Goal: Task Accomplishment & Management: Manage account settings

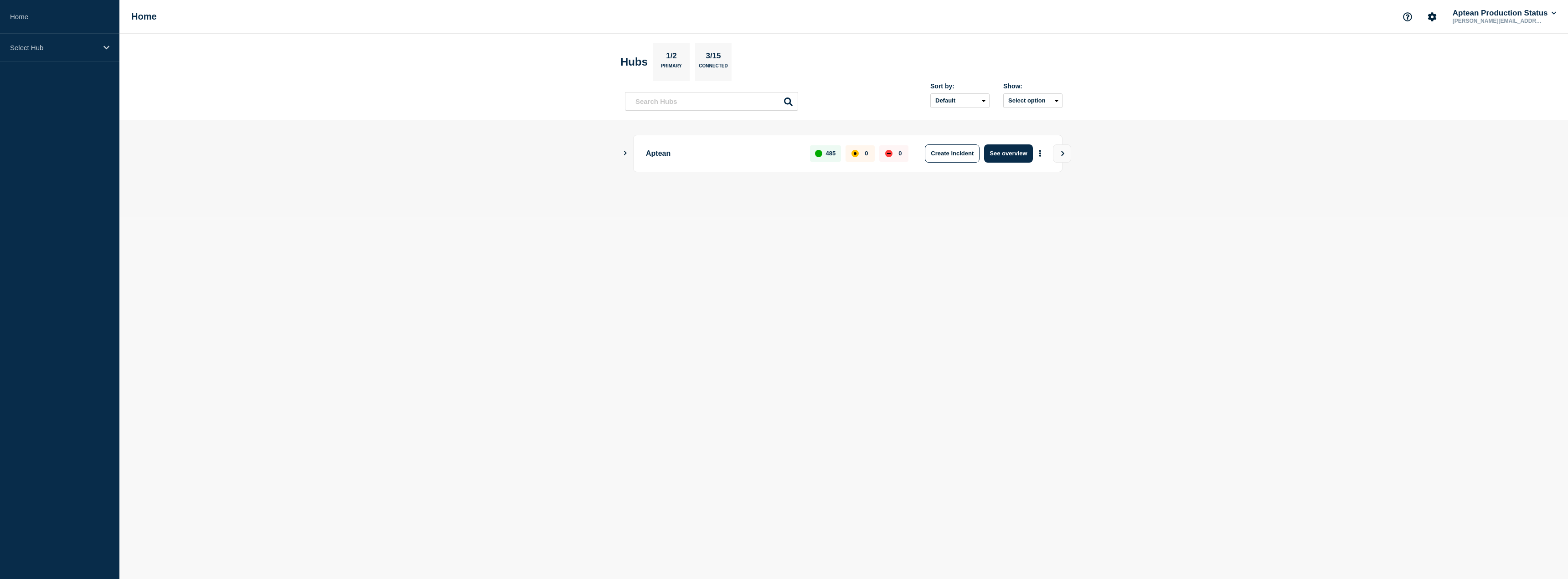
click at [628, 157] on div "Aptean 485 0 0 Create incident See overview" at bounding box center [844, 153] width 438 height 37
click at [621, 153] on main "Aptean 485 0 0 Create incident See overview" at bounding box center [844, 169] width 1449 height 97
click at [629, 153] on div "Aptean 485 0 0 Create incident See overview" at bounding box center [844, 153] width 438 height 37
click at [625, 153] on icon "Show Connected Hubs" at bounding box center [625, 153] width 2 height 4
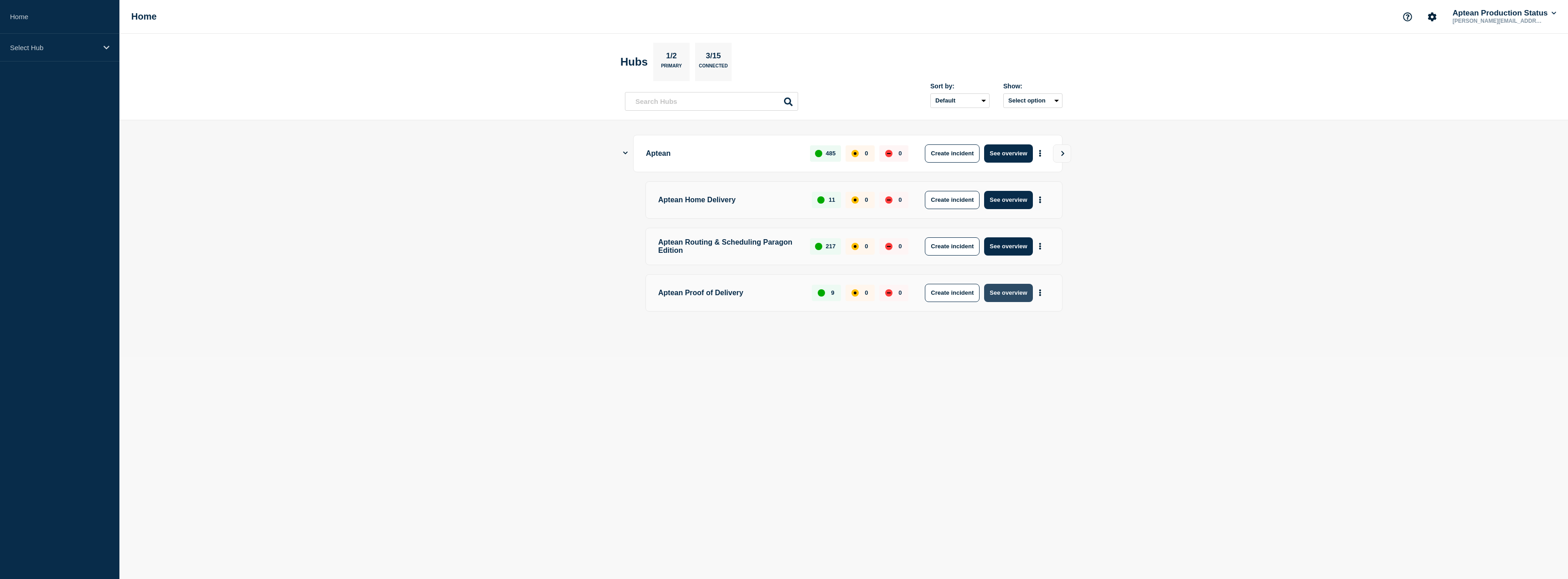
click at [1003, 300] on button "See overview" at bounding box center [1008, 293] width 48 height 18
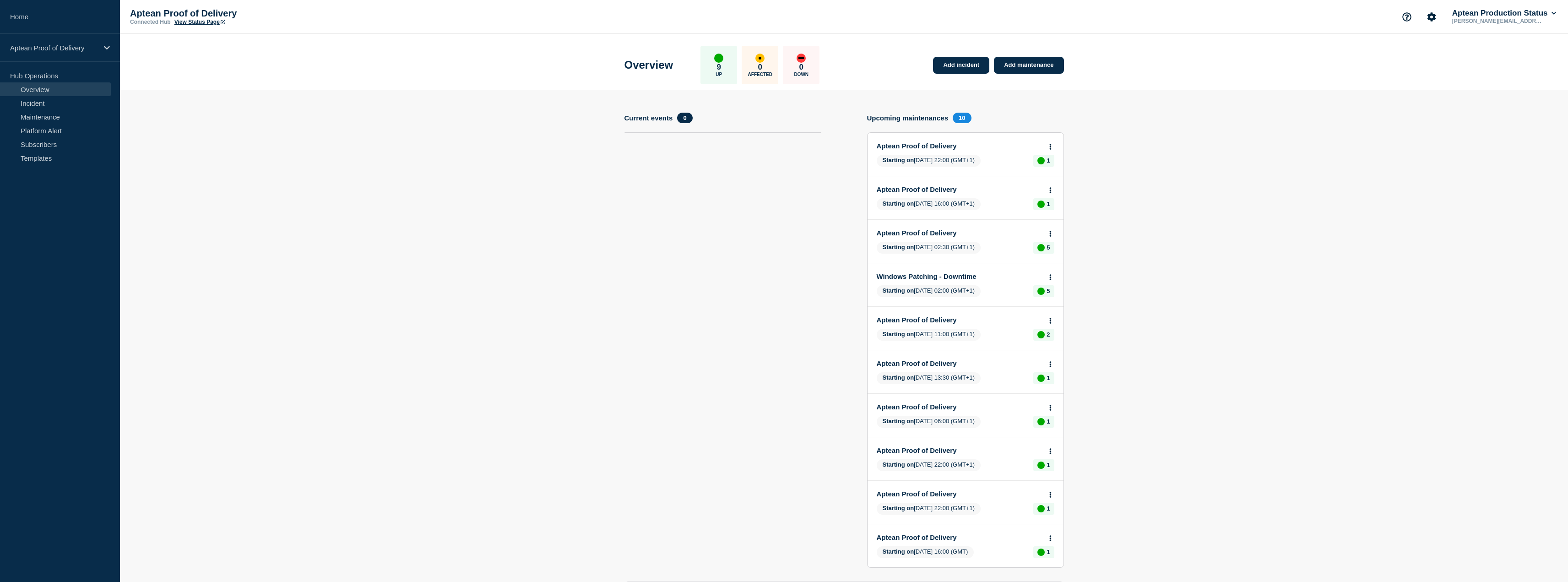
click at [932, 146] on link "Aptean Proof of Delivery" at bounding box center [959, 146] width 165 height 8
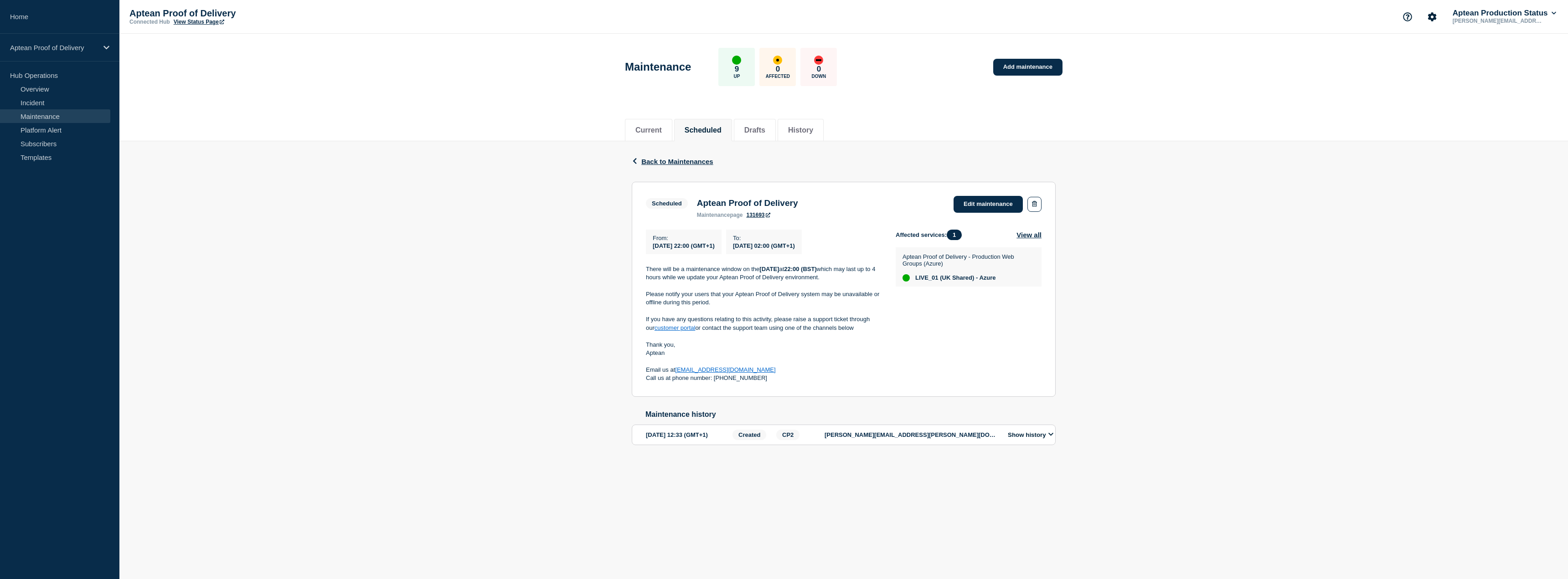
click at [587, 255] on div "Back Back to Maintenances Scheduled Aptean Proof of Delivery From [DATE] 22:00 …" at bounding box center [844, 307] width 1449 height 333
click at [986, 336] on div "Affected services: 1 View all Aptean Proof of Delivery - Production Web Groups …" at bounding box center [968, 306] width 146 height 153
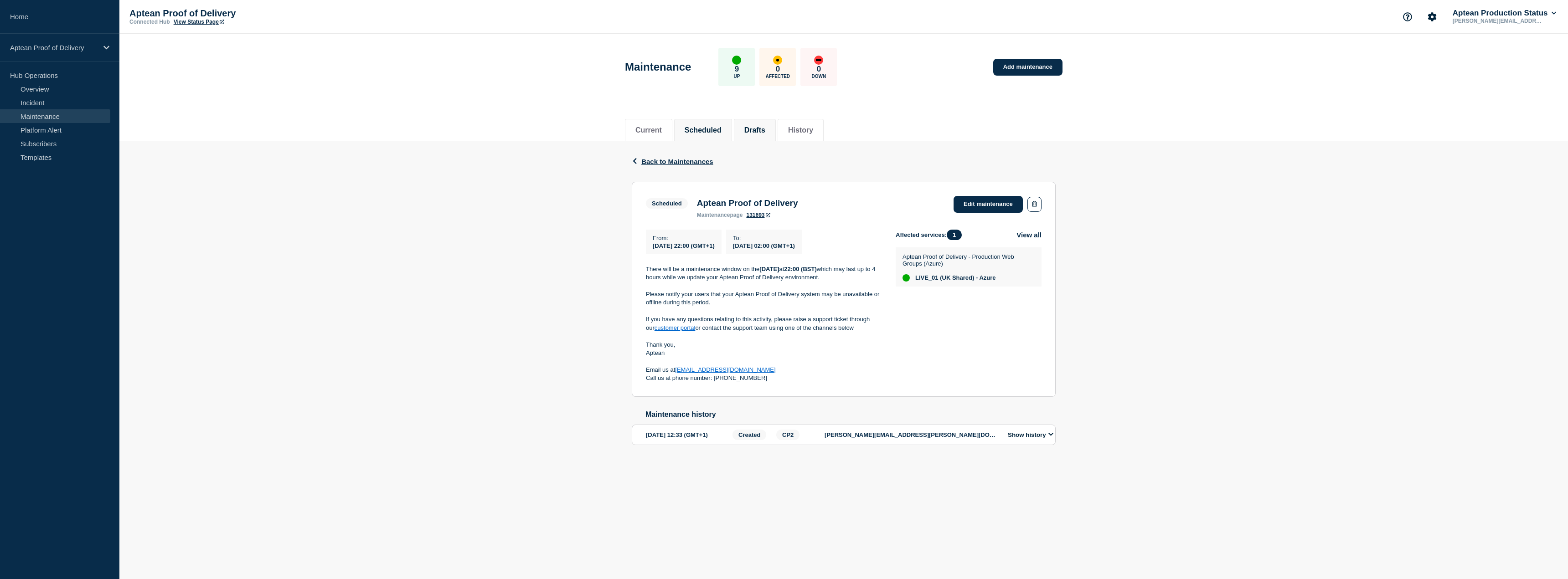
click at [765, 132] on button "Drafts" at bounding box center [755, 130] width 21 height 8
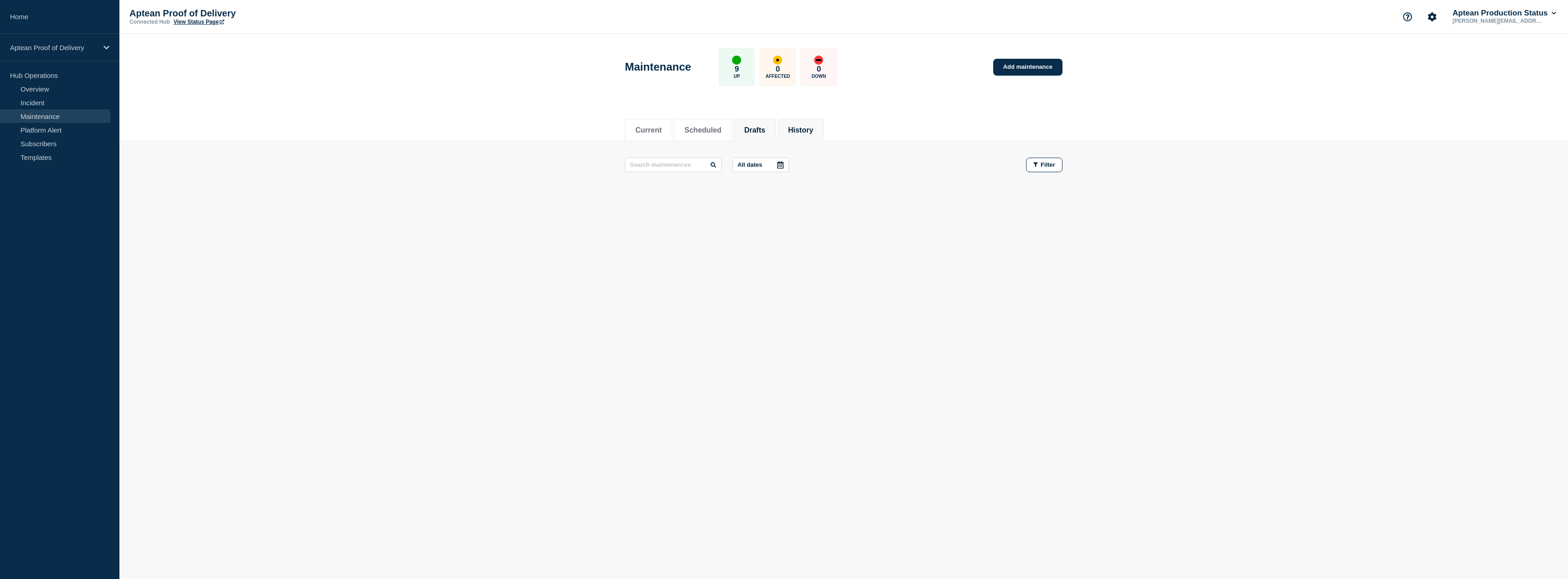
click at [805, 119] on li "History" at bounding box center [801, 130] width 46 height 23
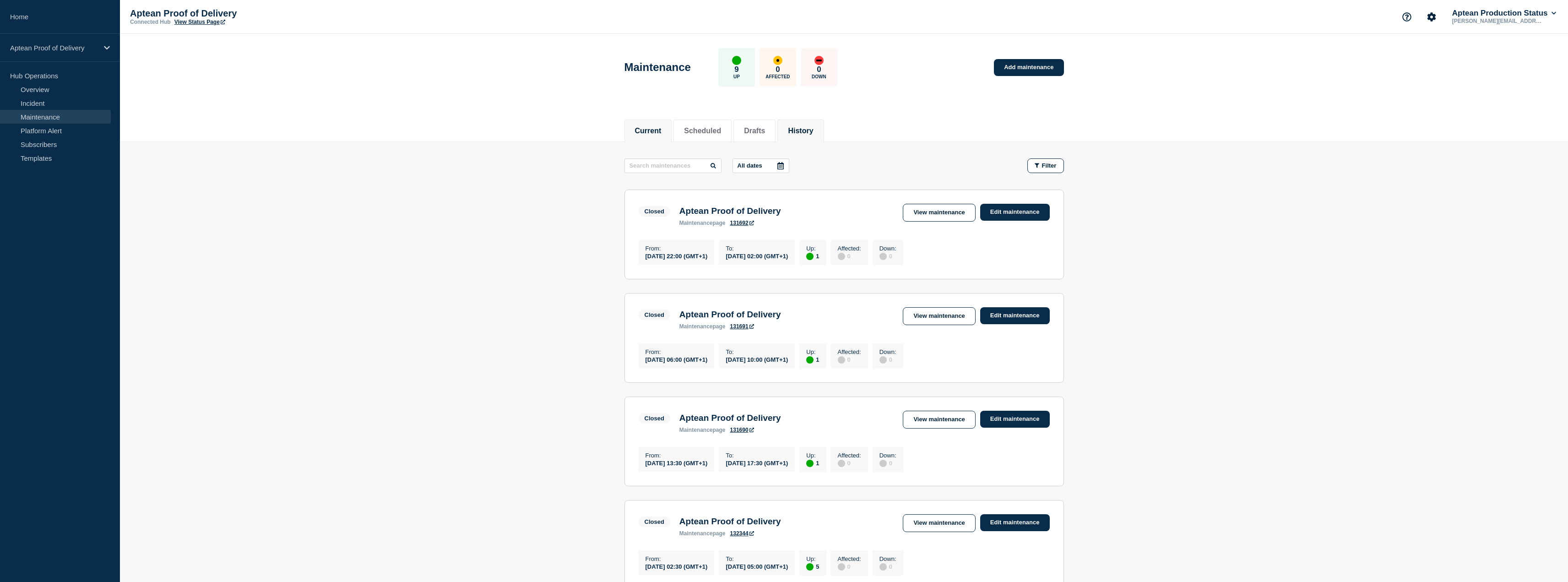
click at [661, 128] on button "Current" at bounding box center [648, 130] width 26 height 8
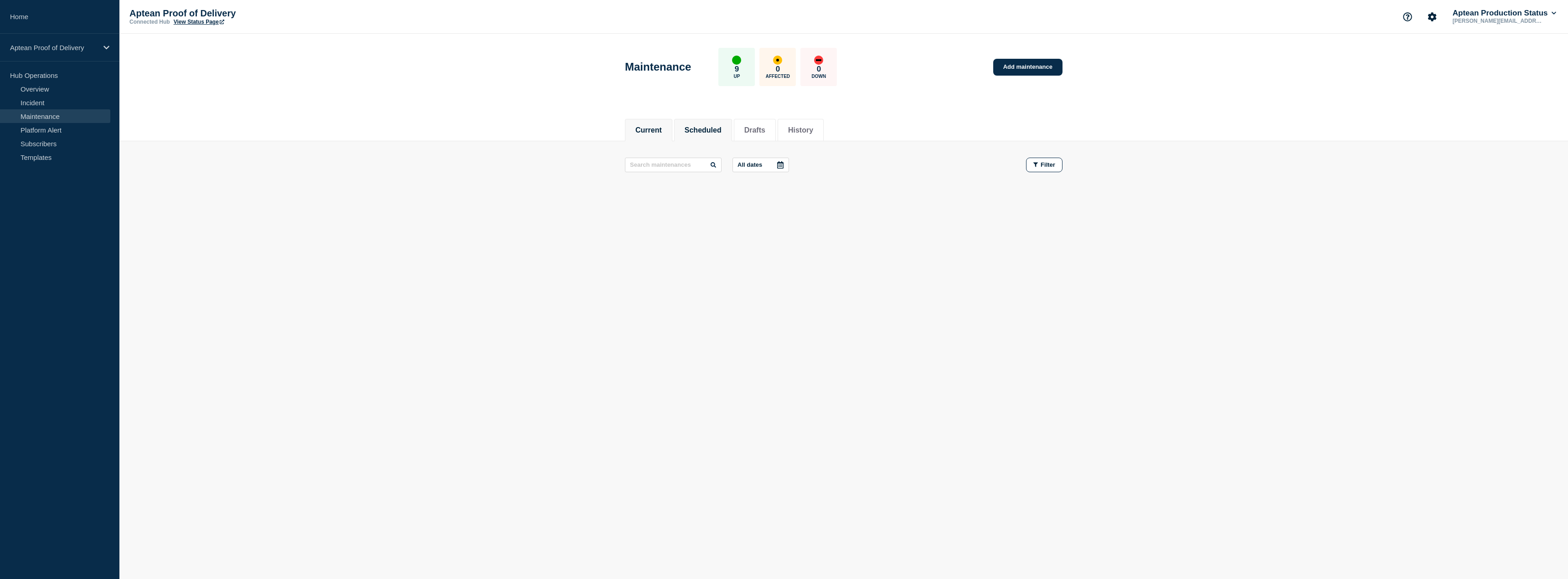
click at [704, 128] on button "Scheduled" at bounding box center [703, 130] width 37 height 8
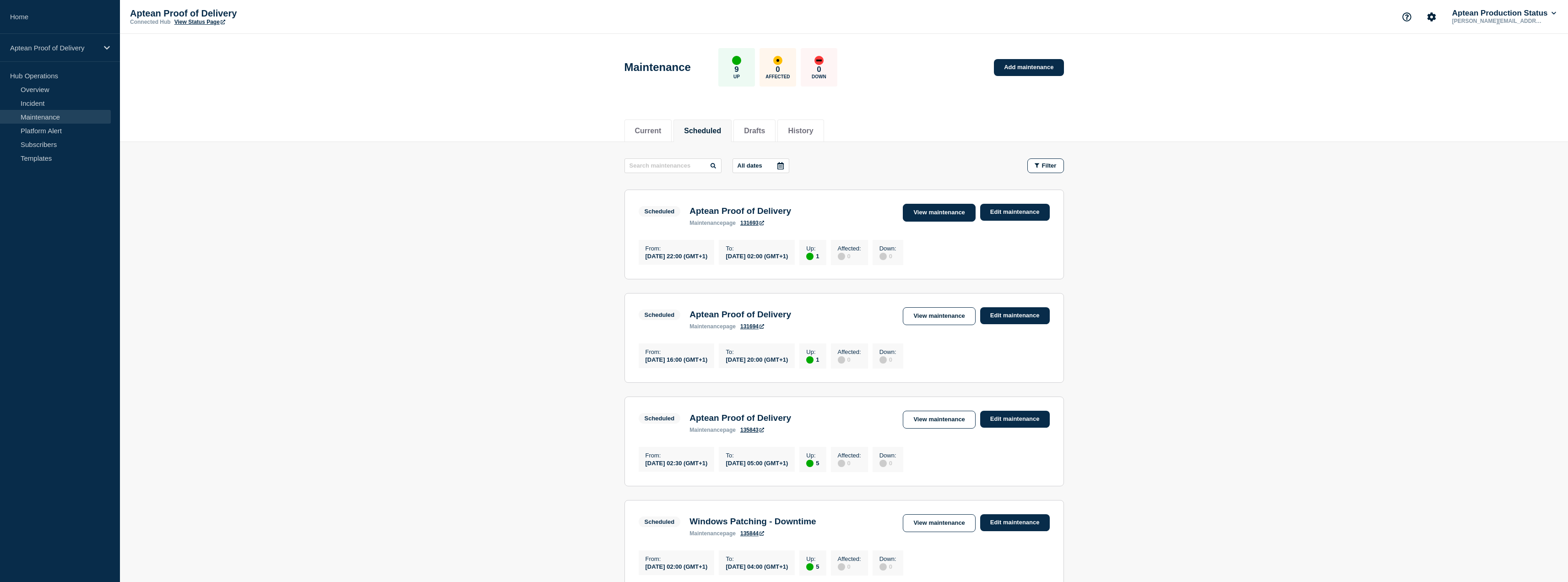
click at [940, 212] on link "View maintenance" at bounding box center [939, 212] width 72 height 18
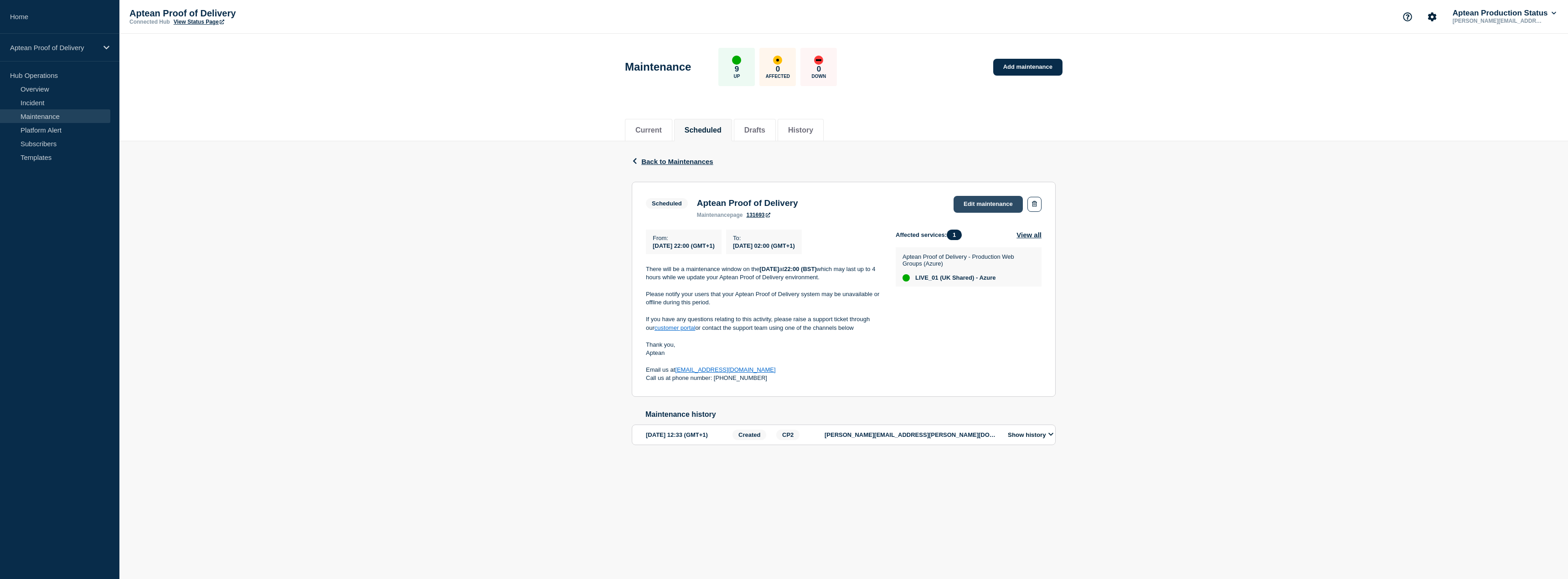
click at [979, 204] on link "Edit maintenance" at bounding box center [989, 204] width 69 height 17
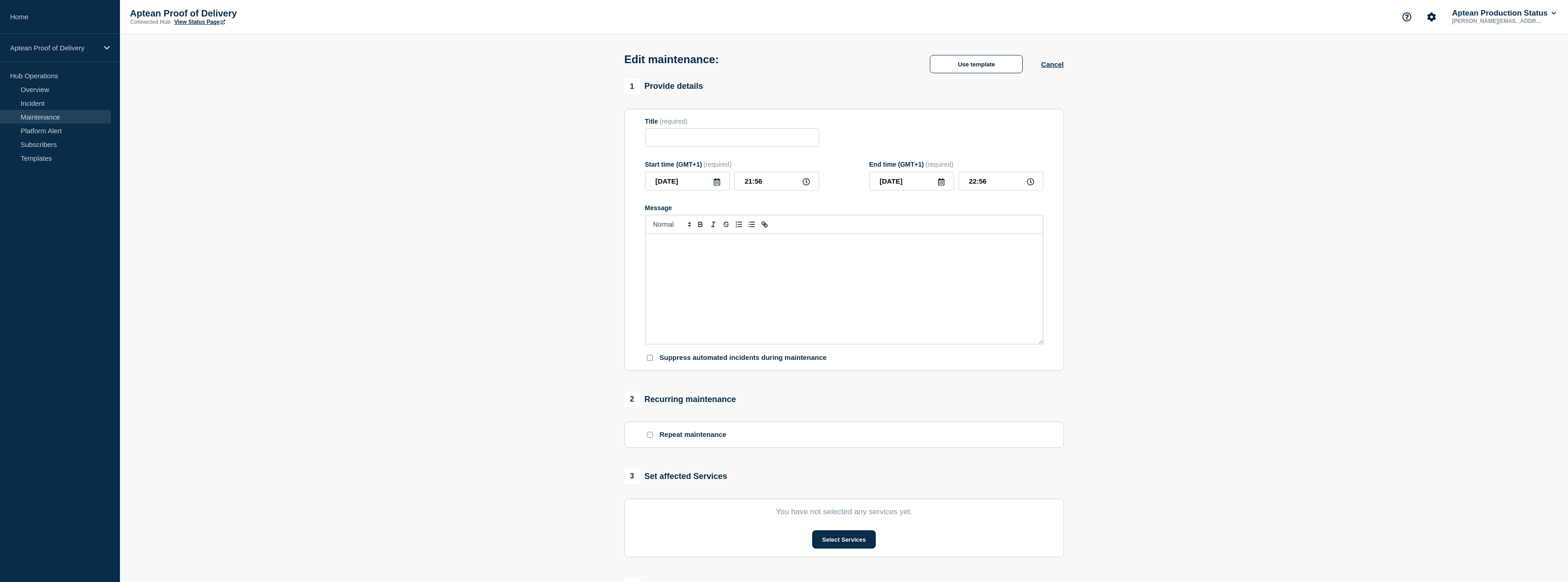
type input "Aptean Proof of Delivery"
type input "22:00"
type input "[DATE]"
type input "02:00"
checkbox input "true"
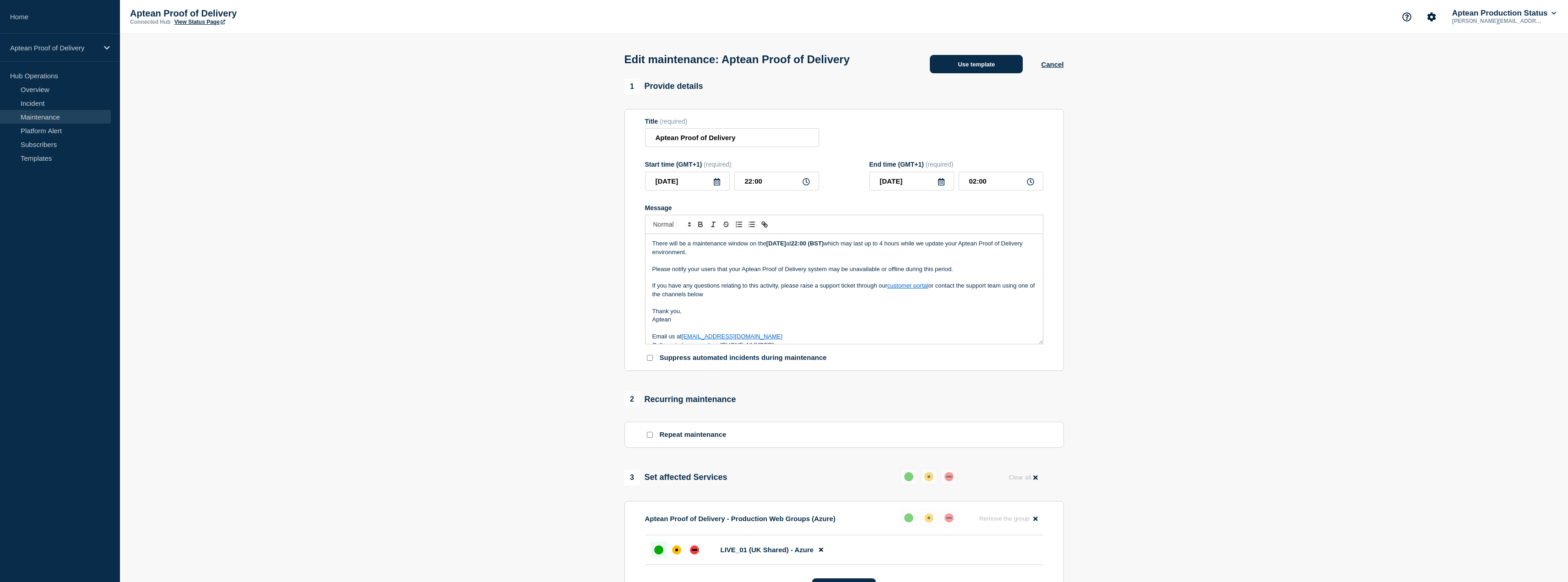
click at [993, 63] on button "Use template" at bounding box center [976, 64] width 93 height 18
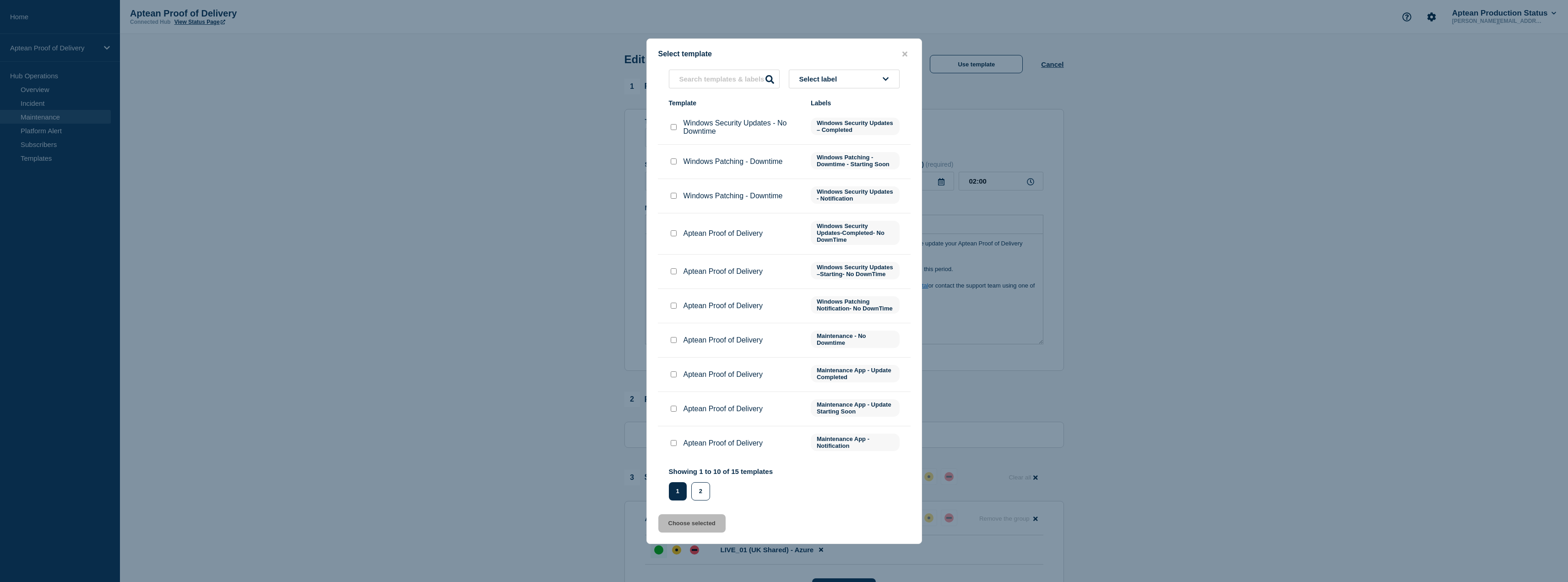
click at [680, 413] on div "Aptean Proof of Delivery" at bounding box center [735, 408] width 133 height 9
click at [675, 411] on input "Aptean Proof of Delivery checkbox" at bounding box center [674, 408] width 6 height 6
checkbox input "true"
click at [688, 532] on button "Choose selected" at bounding box center [692, 523] width 67 height 18
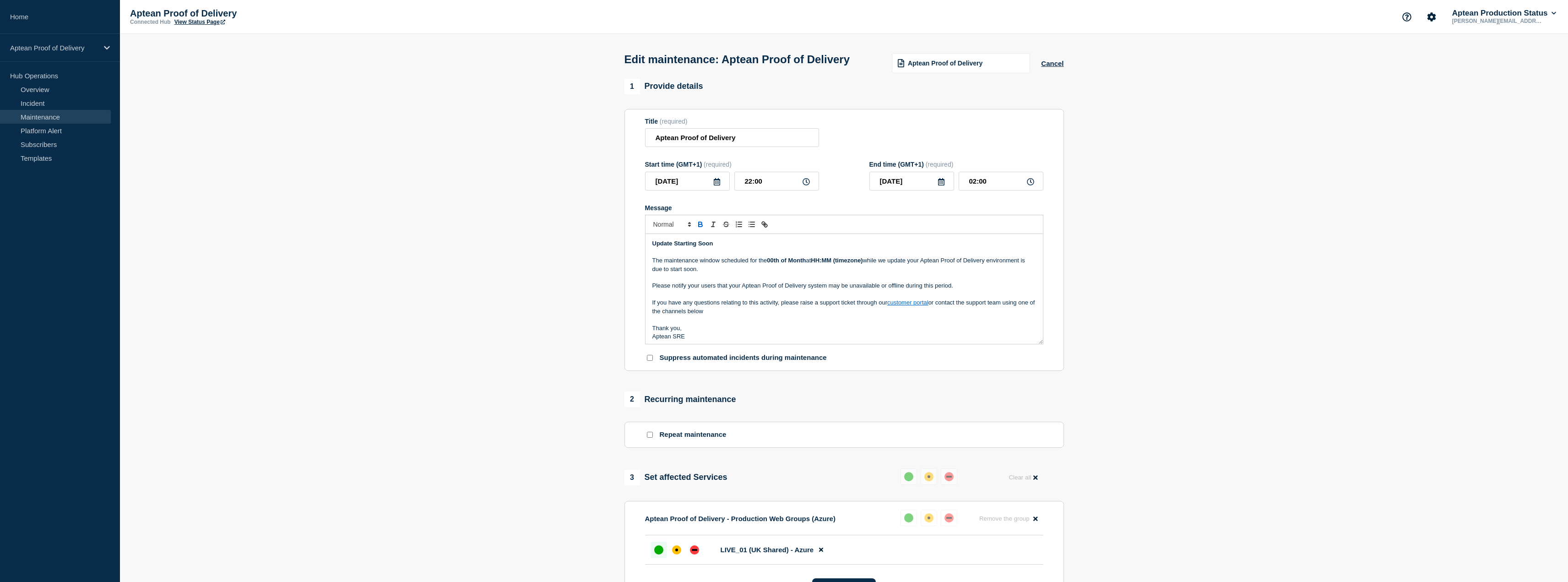
click at [728, 282] on p "Message" at bounding box center [844, 277] width 384 height 8
drag, startPoint x: 770, startPoint y: 278, endPoint x: 776, endPoint y: 278, distance: 6.0
click at [776, 263] on strong "00th of Month" at bounding box center [786, 260] width 39 height 7
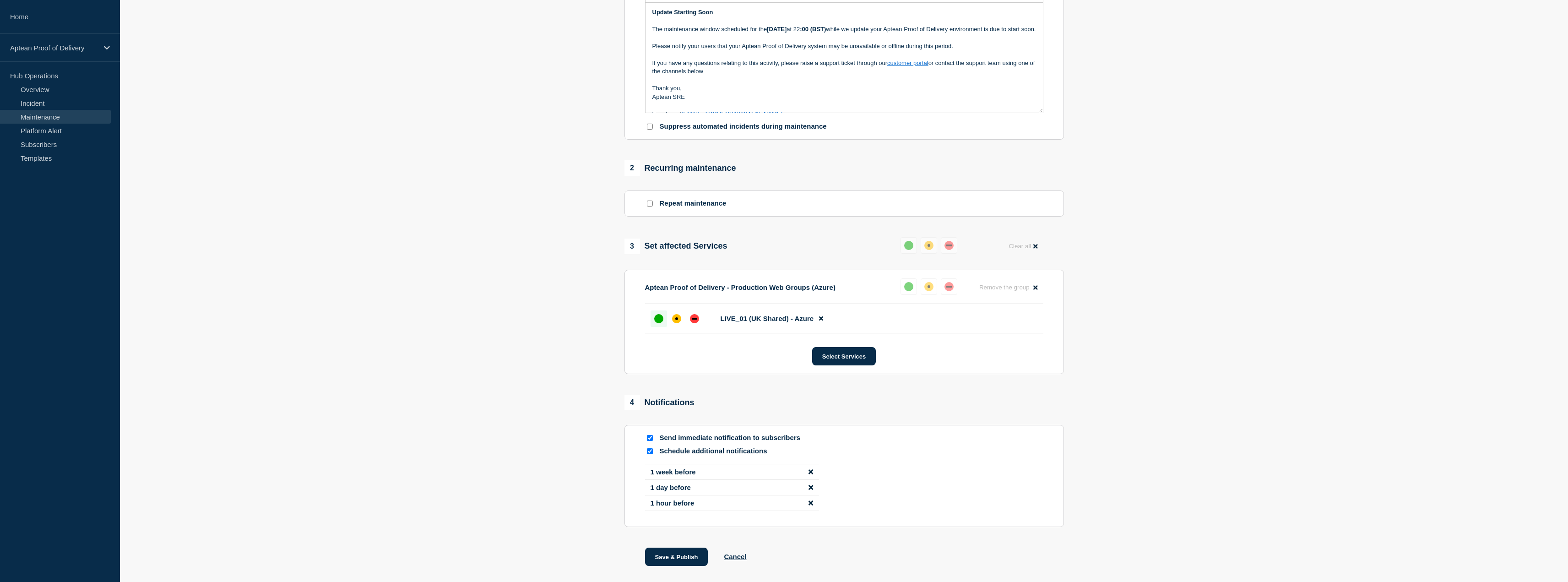
scroll to position [292, 0]
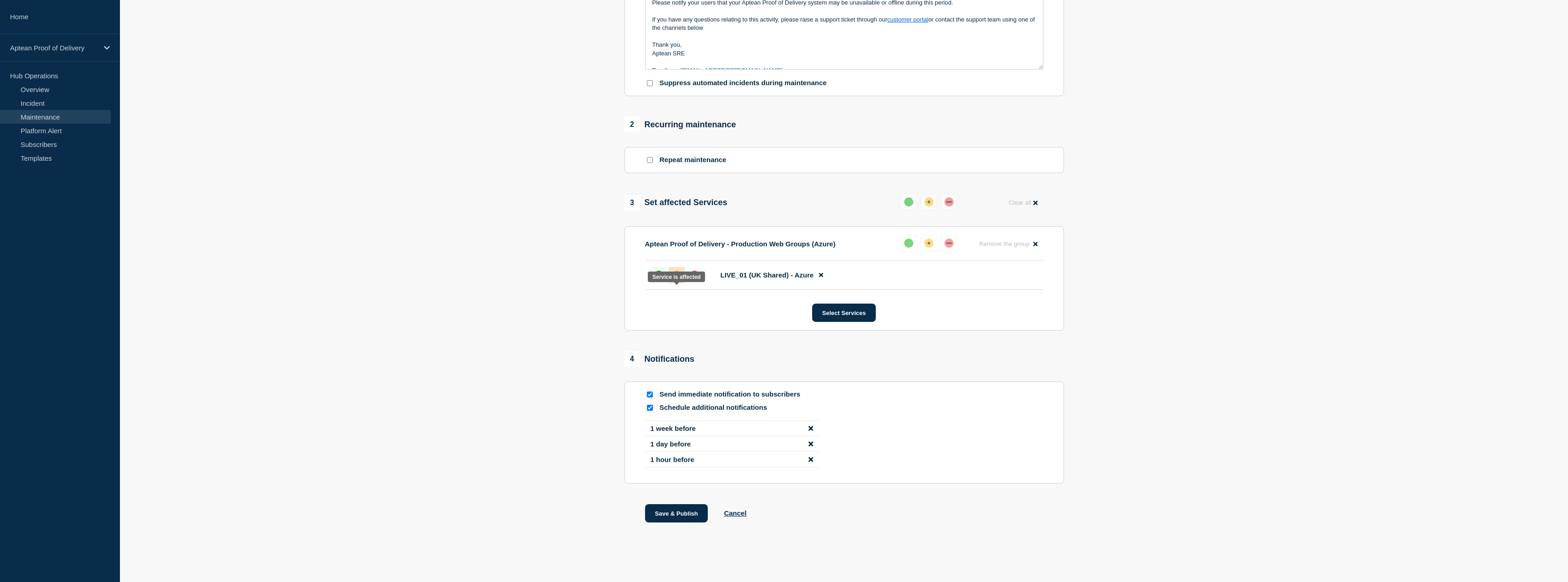
click at [675, 278] on div "affected" at bounding box center [676, 275] width 9 height 9
drag, startPoint x: 686, startPoint y: 515, endPoint x: 490, endPoint y: 435, distance: 211.7
click at [490, 437] on section "1 Provide details Title (required) Aptean Proof of Delivery Start time (GMT+1) …" at bounding box center [844, 174] width 1448 height 742
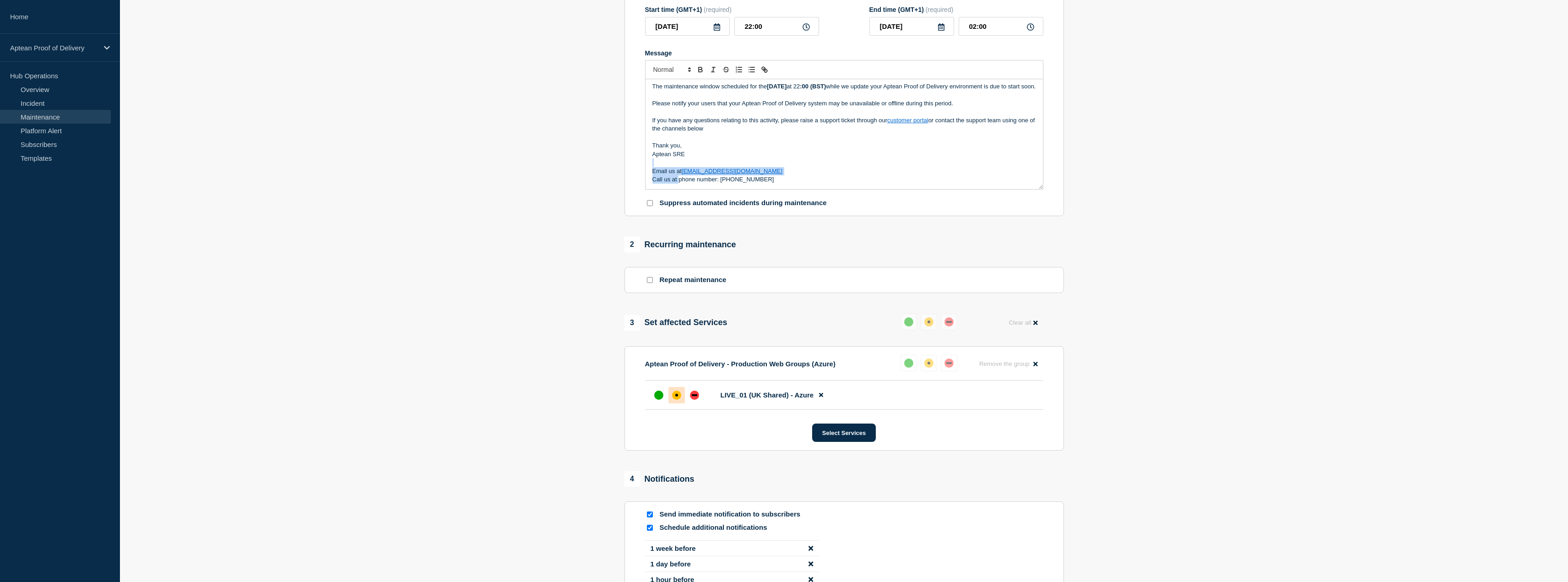
scroll to position [28, 0]
drag, startPoint x: 695, startPoint y: 199, endPoint x: 671, endPoint y: 185, distance: 27.8
click at [671, 185] on div "Update Starting Soon The maintenance window scheduled for the [DATE] 22 :00 (BS…" at bounding box center [844, 134] width 397 height 110
click at [681, 158] on p "Aptean SRE" at bounding box center [844, 154] width 384 height 8
drag, startPoint x: 690, startPoint y: 171, endPoint x: 674, endPoint y: 171, distance: 16.0
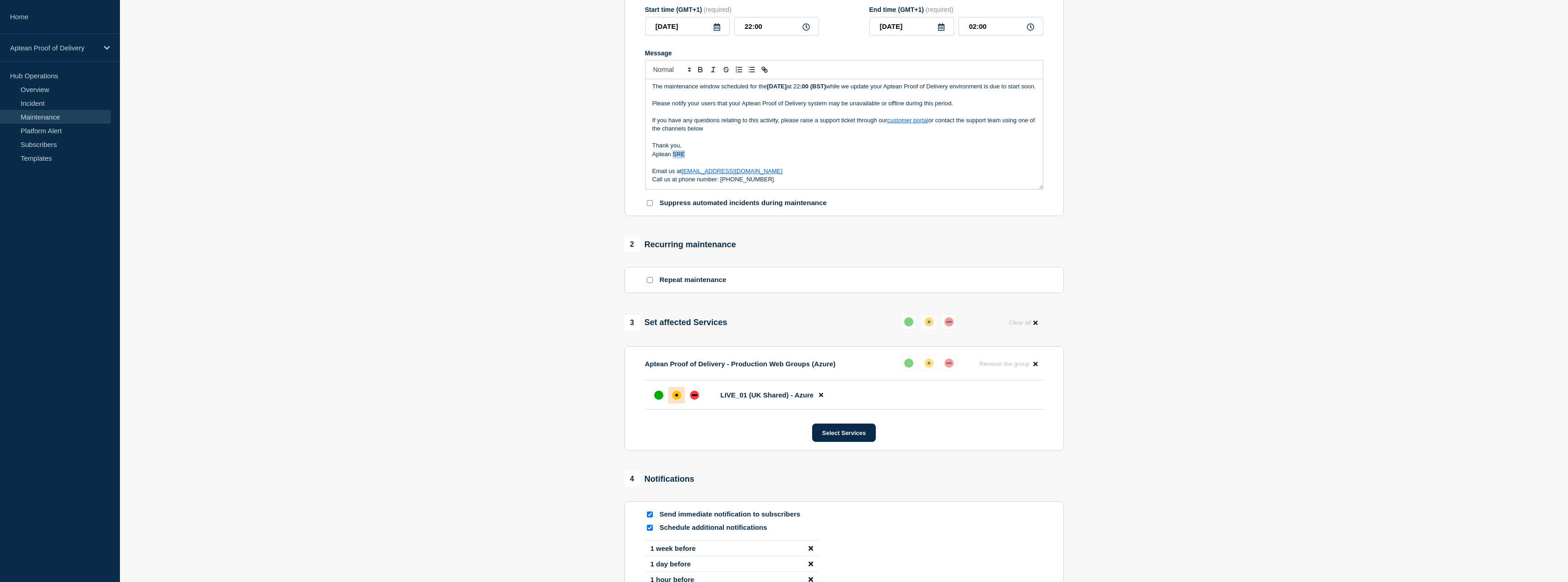
click at [674, 158] on p "Aptean SRE" at bounding box center [844, 154] width 384 height 8
drag, startPoint x: 464, startPoint y: 292, endPoint x: 577, endPoint y: 254, distance: 119.2
click at [465, 292] on section "1 Provide details Title (required) Aptean Proof of Delivery Start time (GMT+1) …" at bounding box center [844, 295] width 1448 height 742
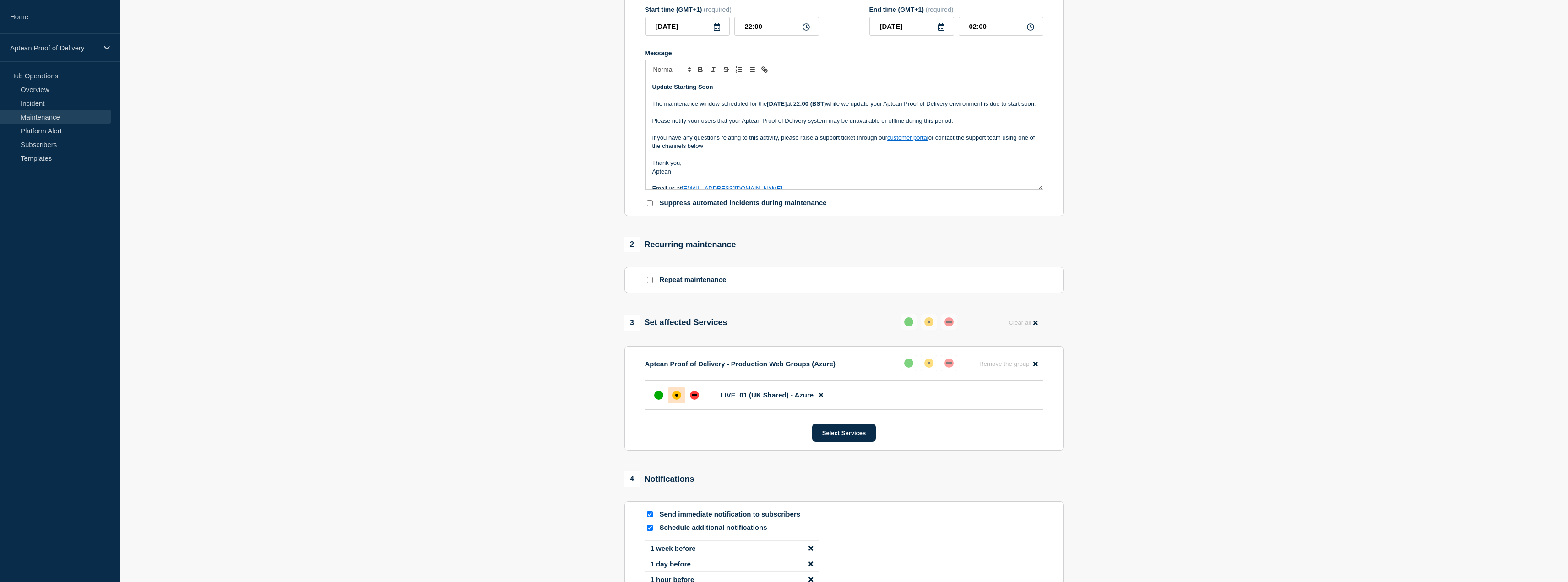
scroll to position [0, 0]
click at [573, 258] on section "1 Provide details Title (required) Aptean Proof of Delivery Start time (GMT+1) …" at bounding box center [844, 295] width 1448 height 742
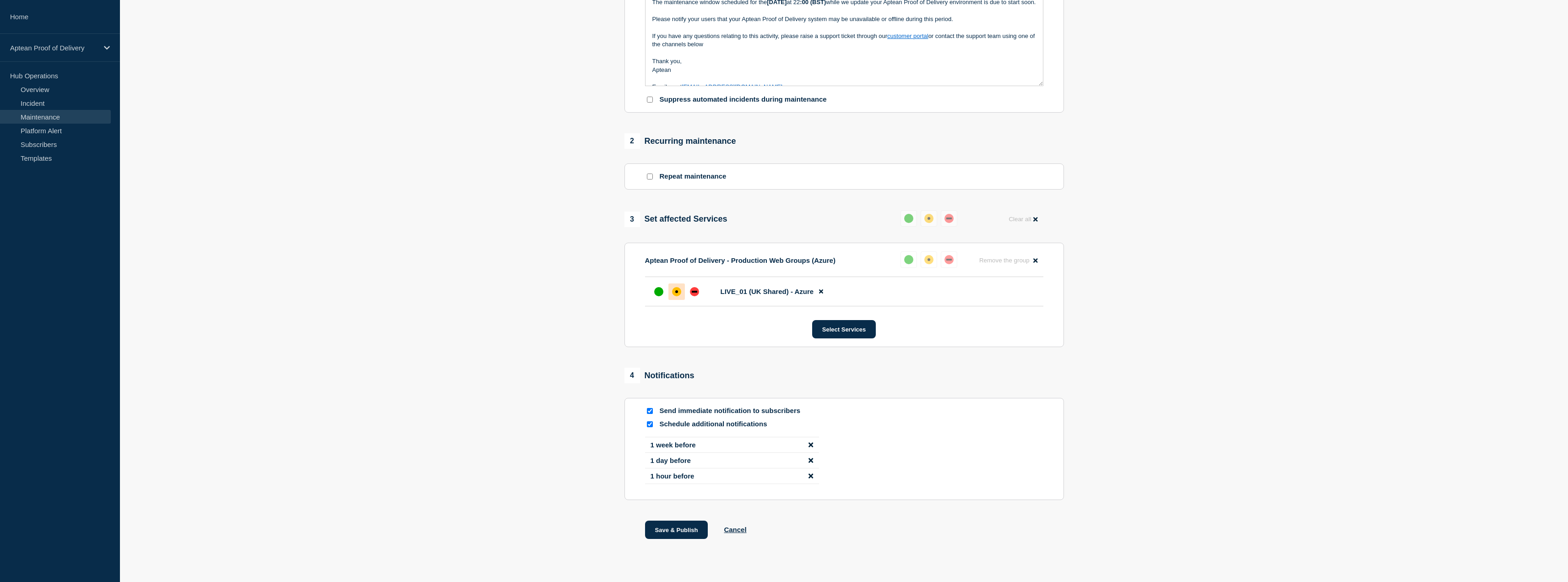
scroll to position [292, 0]
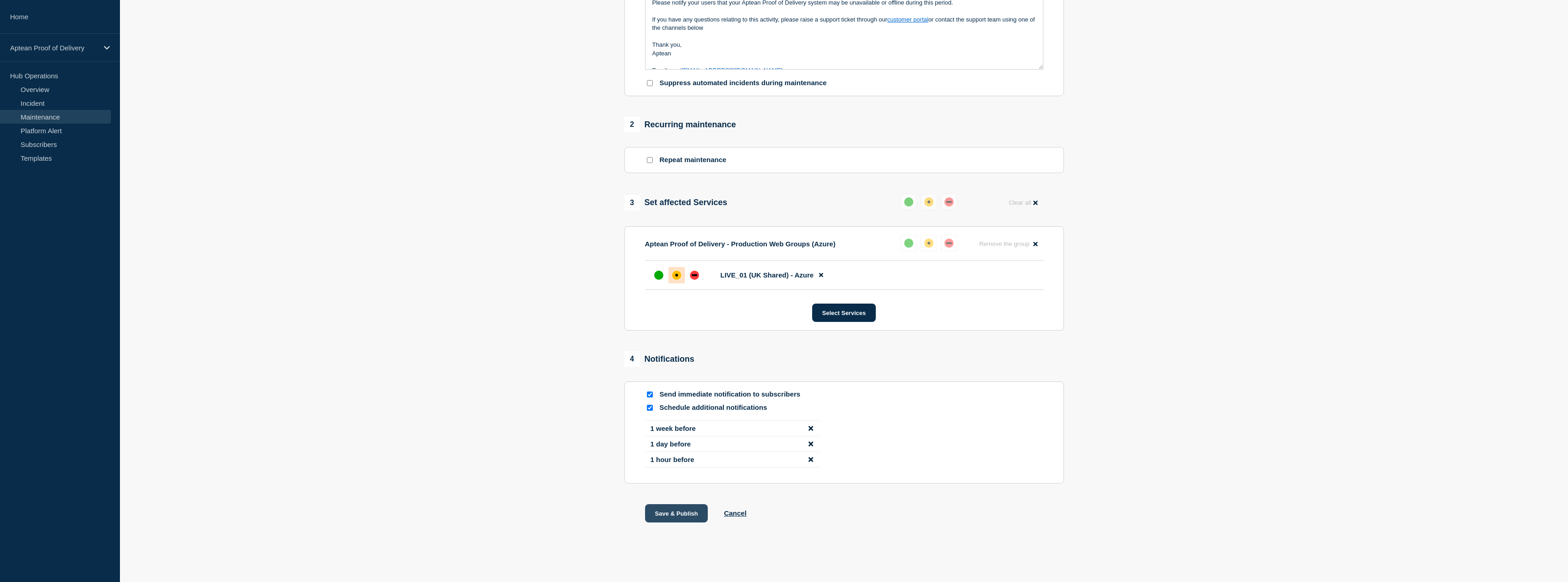
click at [684, 512] on button "Save & Publish" at bounding box center [676, 513] width 63 height 18
